Goal: Transaction & Acquisition: Purchase product/service

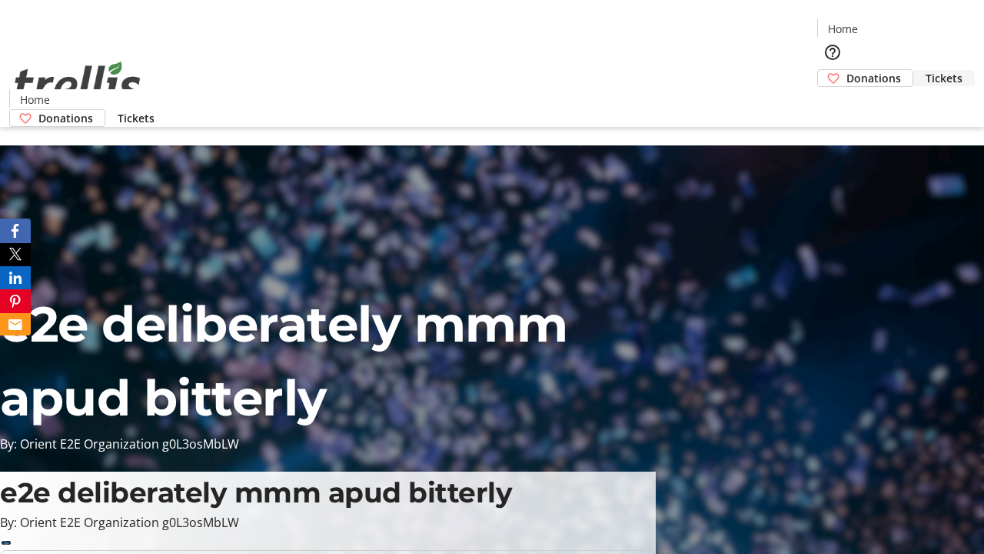
click at [926, 70] on span "Tickets" at bounding box center [944, 78] width 37 height 16
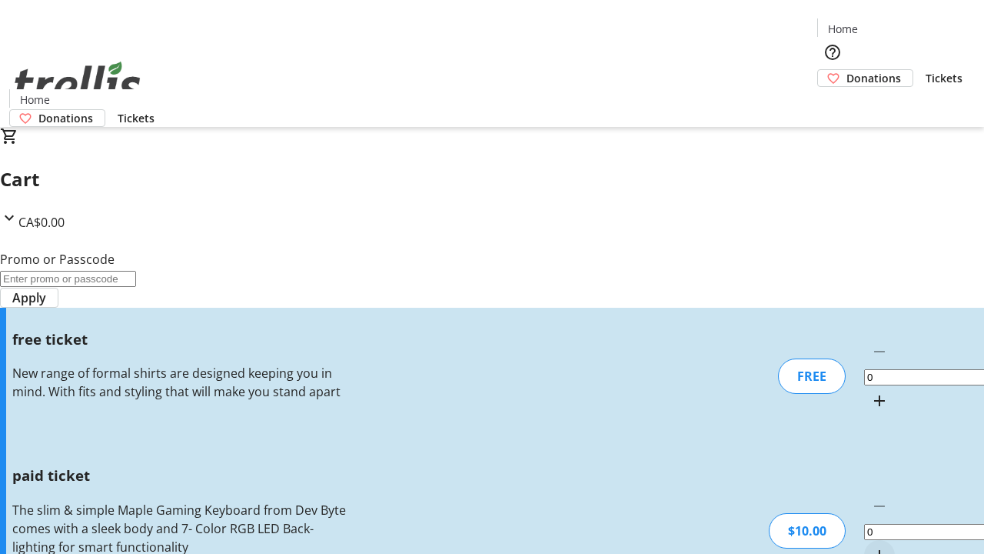
click at [870, 546] on mat-icon "Increment by one" at bounding box center [879, 555] width 18 height 18
type input "1"
